Goal: Browse casually: Explore the website without a specific task or goal

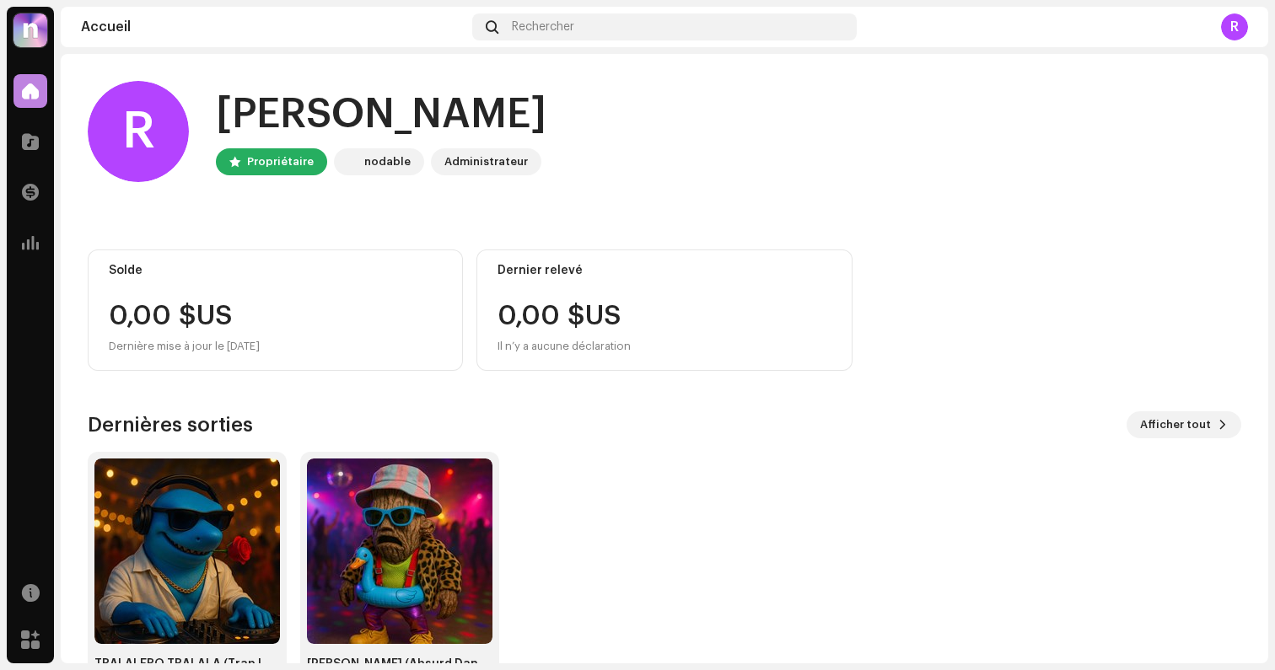
scroll to position [58, 0]
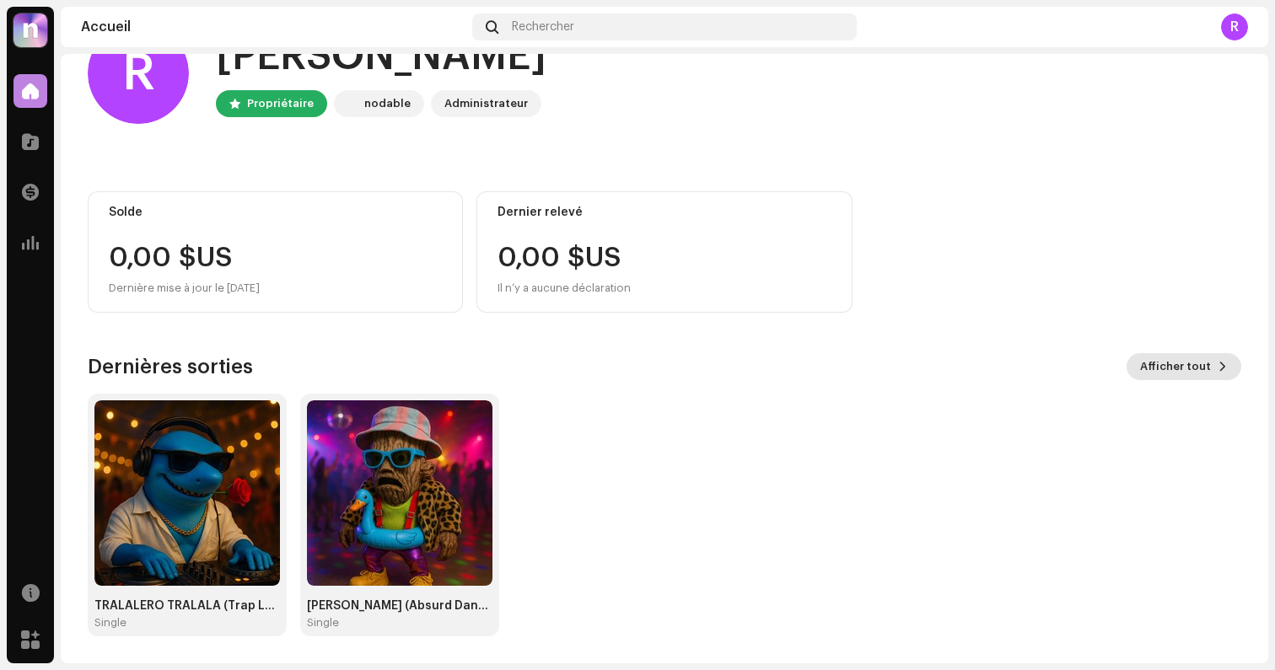
click at [1177, 363] on span "Afficher tout" at bounding box center [1175, 367] width 71 height 34
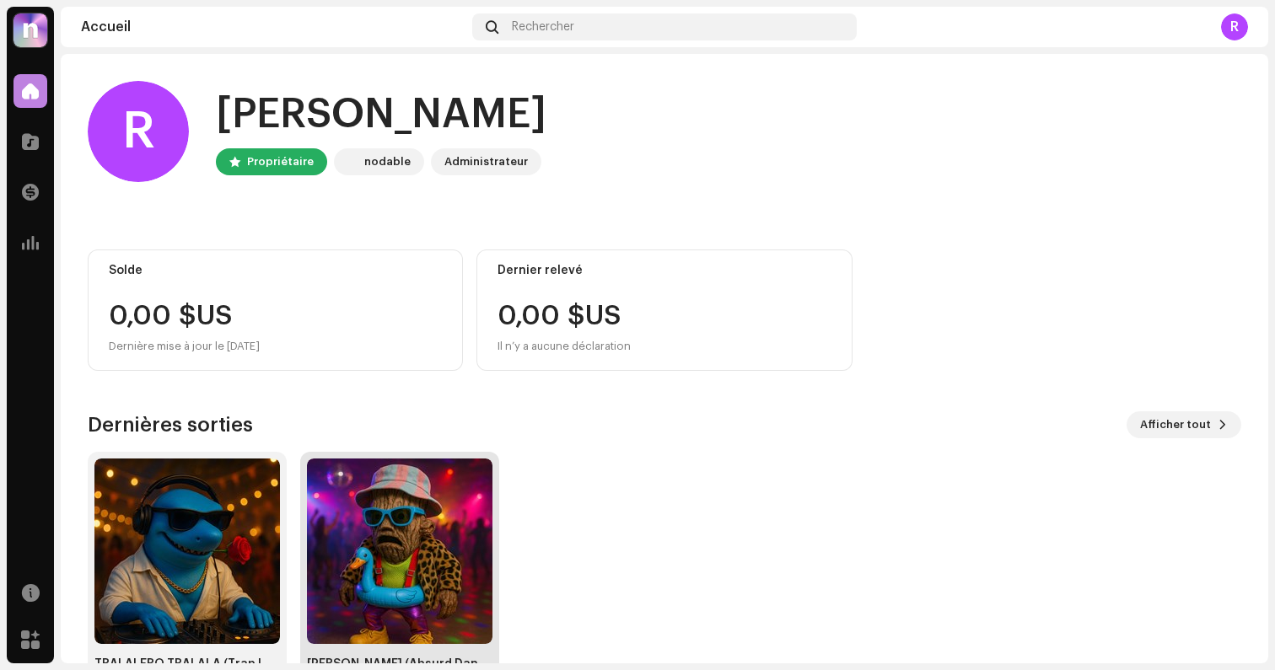
click at [408, 529] on img at bounding box center [400, 552] width 186 height 186
click at [209, 557] on img at bounding box center [187, 552] width 186 height 186
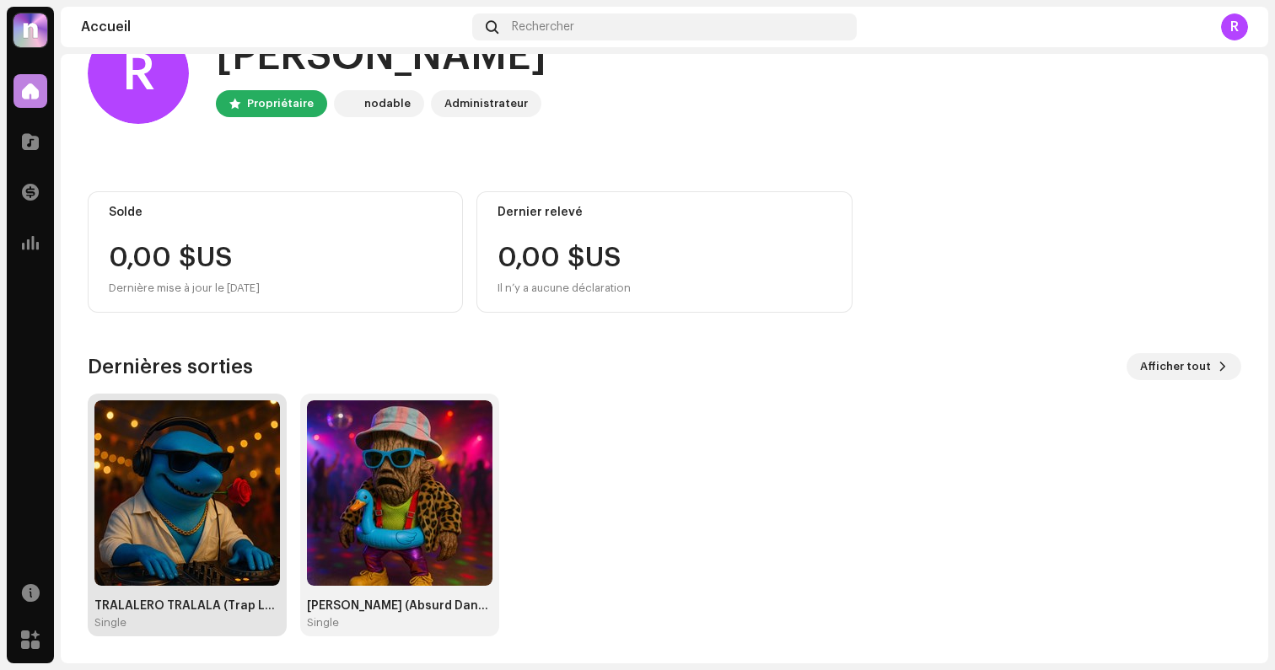
scroll to position [57, 0]
